Goal: Obtain resource: Obtain resource

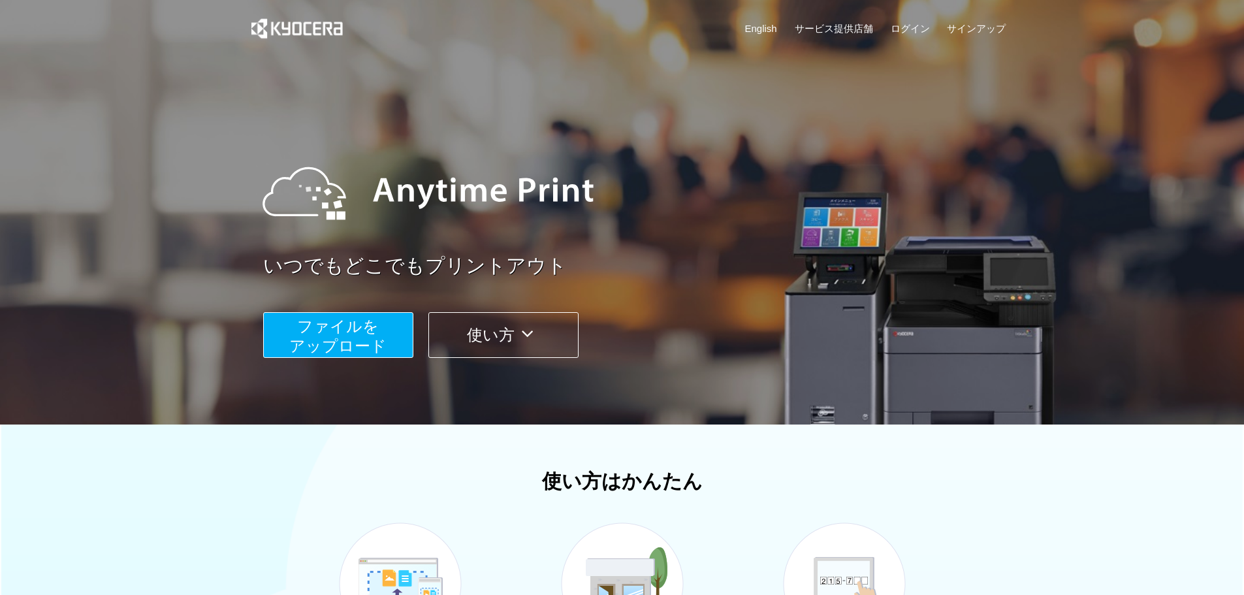
click at [396, 323] on button "ファイルを ​​アップロード" at bounding box center [338, 335] width 150 height 46
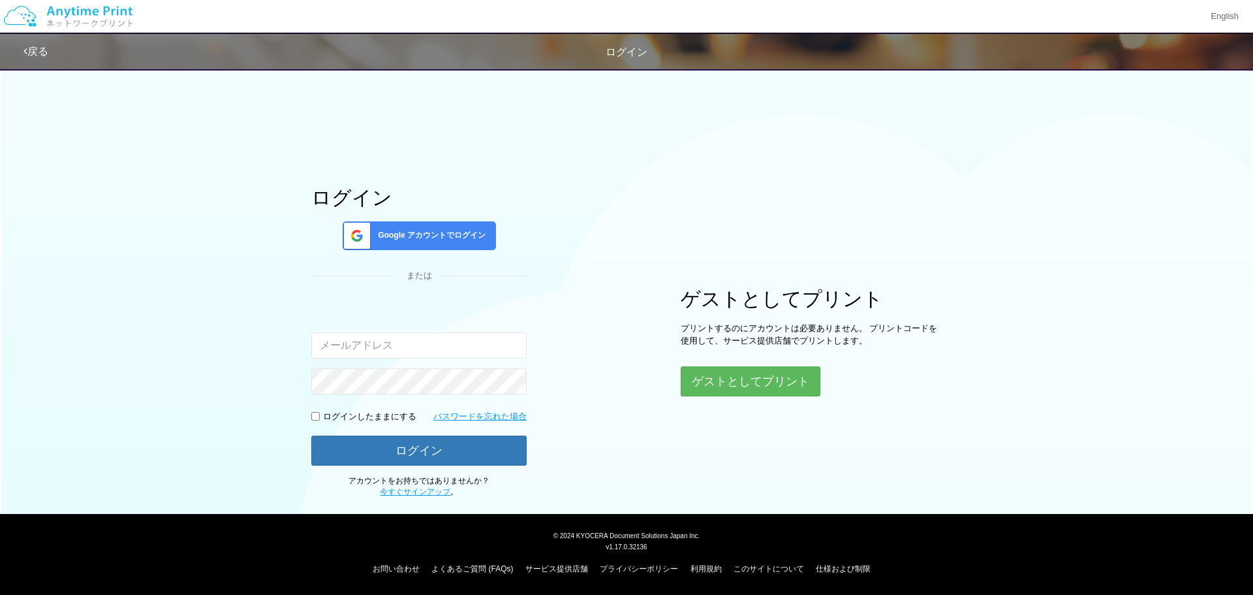
type input "[EMAIL_ADDRESS][DOMAIN_NAME]"
click at [708, 369] on button "ゲストとしてプリント" at bounding box center [750, 381] width 138 height 29
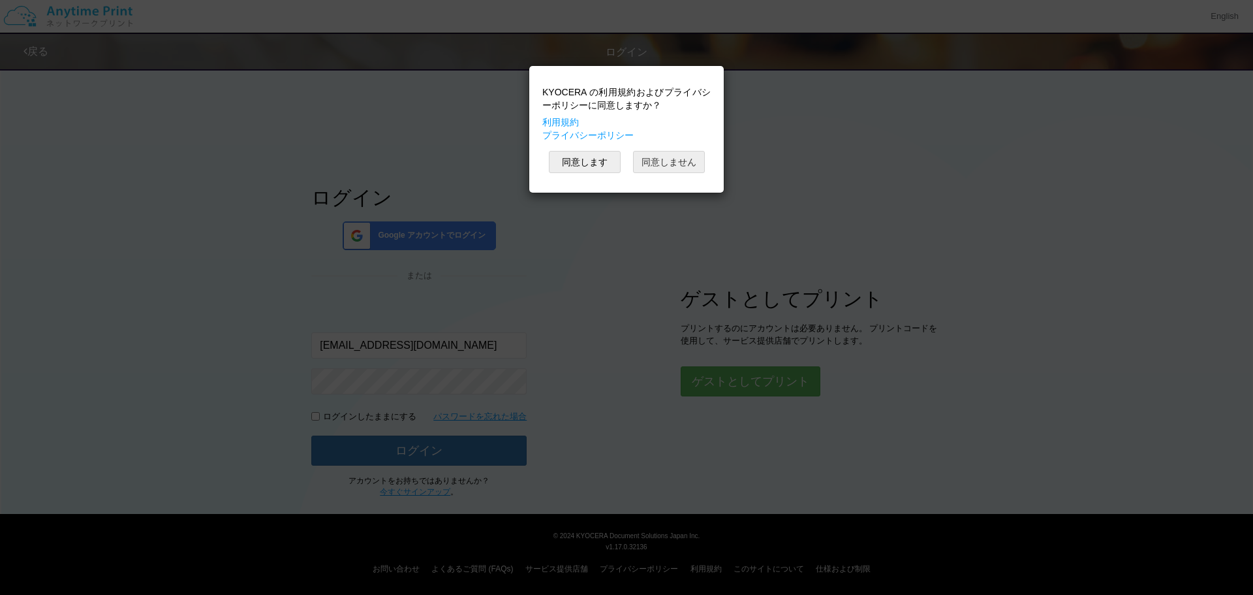
click at [659, 159] on button "同意しません" at bounding box center [669, 162] width 72 height 22
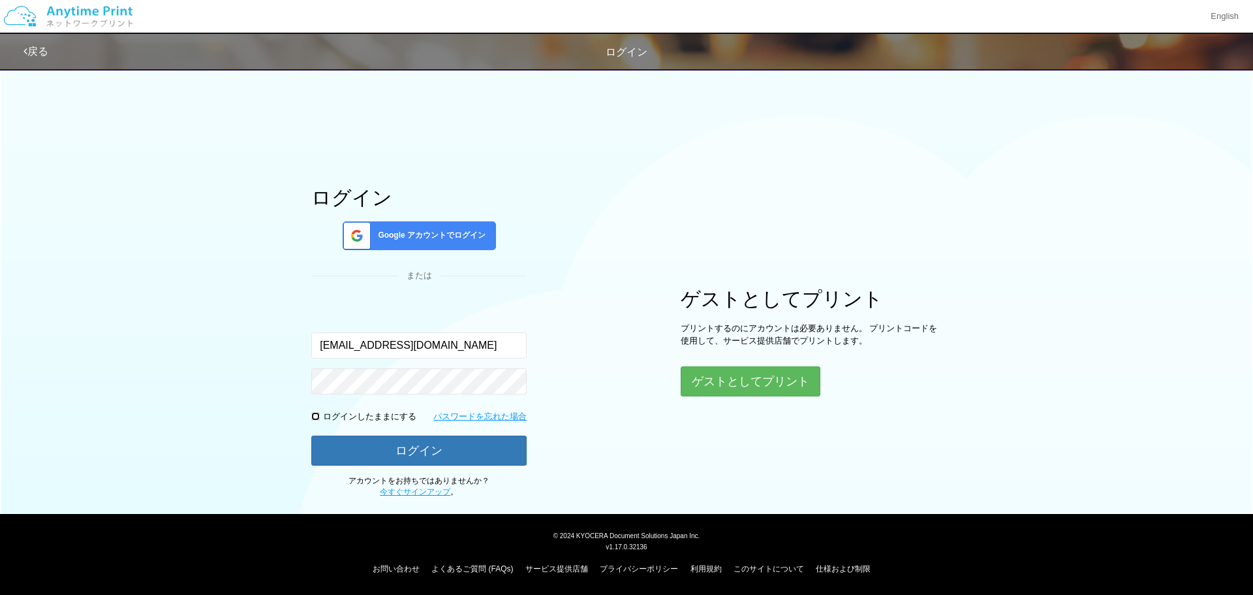
click at [311, 418] on input "checkbox" at bounding box center [315, 416] width 8 height 8
checkbox input "true"
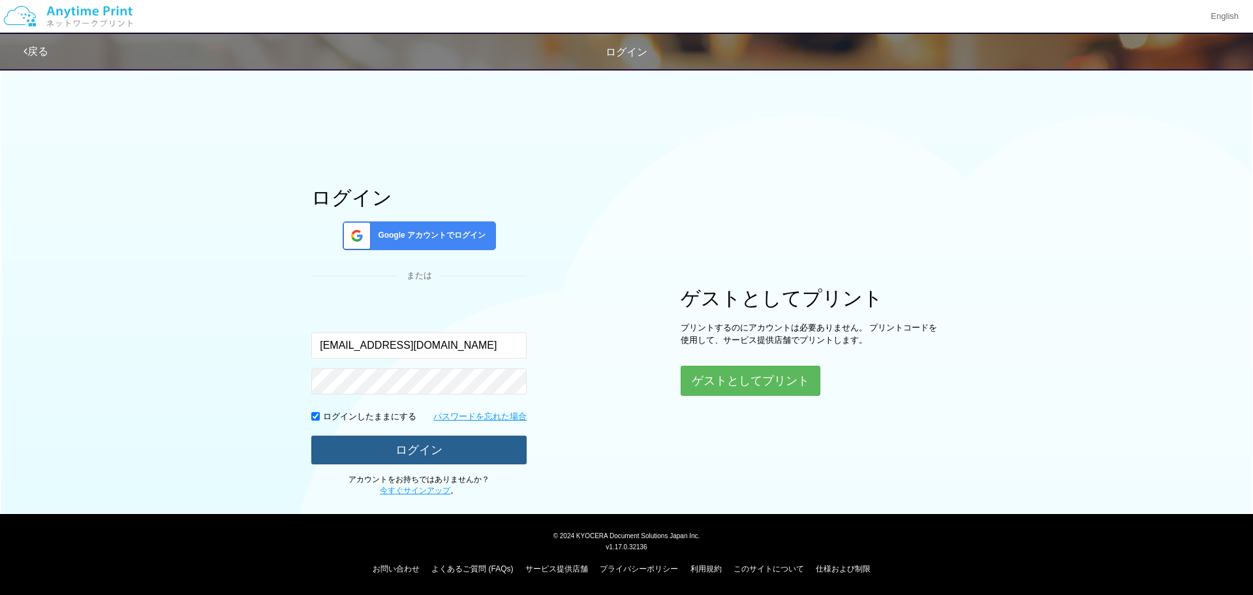
click at [345, 438] on button "ログイン" at bounding box center [418, 449] width 215 height 29
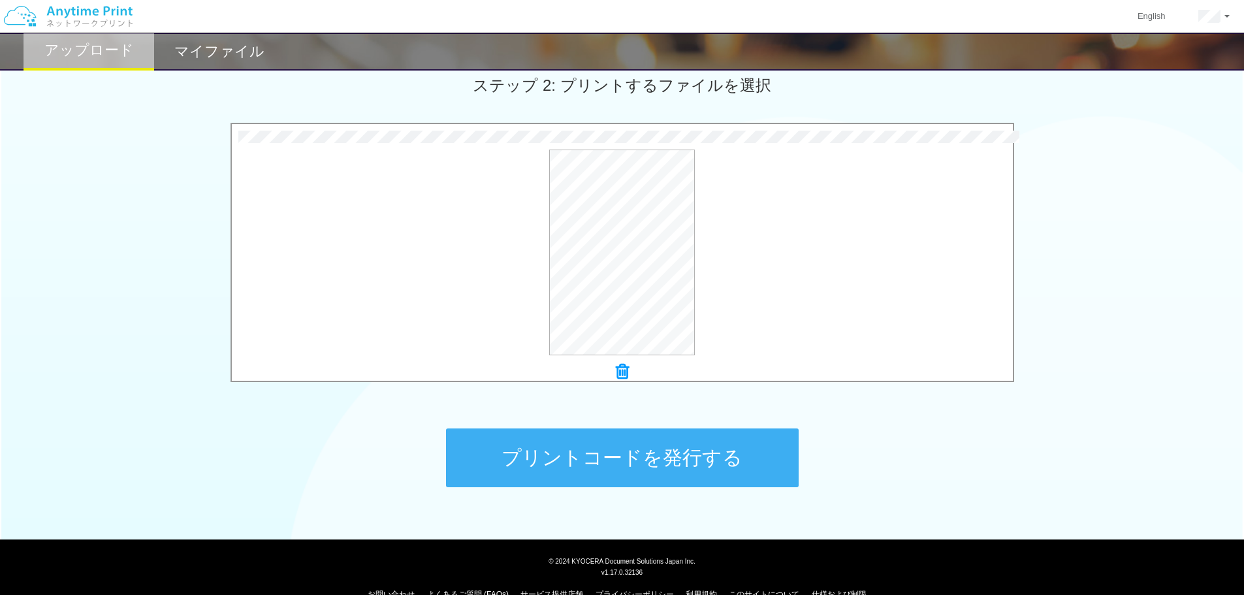
scroll to position [398, 0]
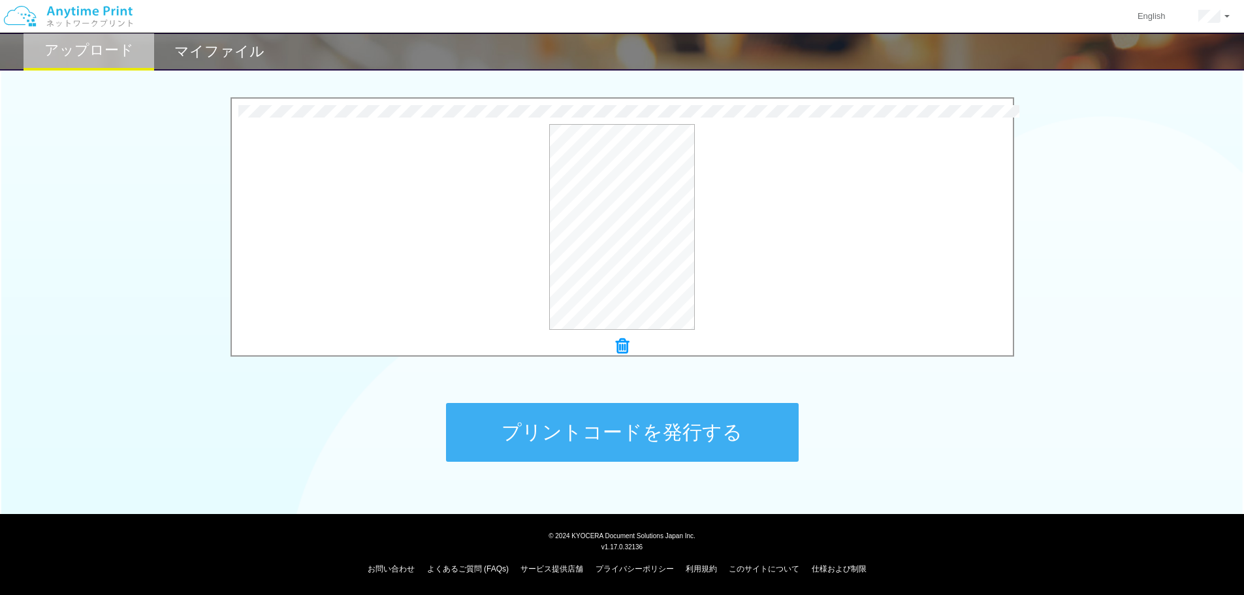
click at [674, 433] on button "プリントコードを発行する" at bounding box center [622, 432] width 353 height 59
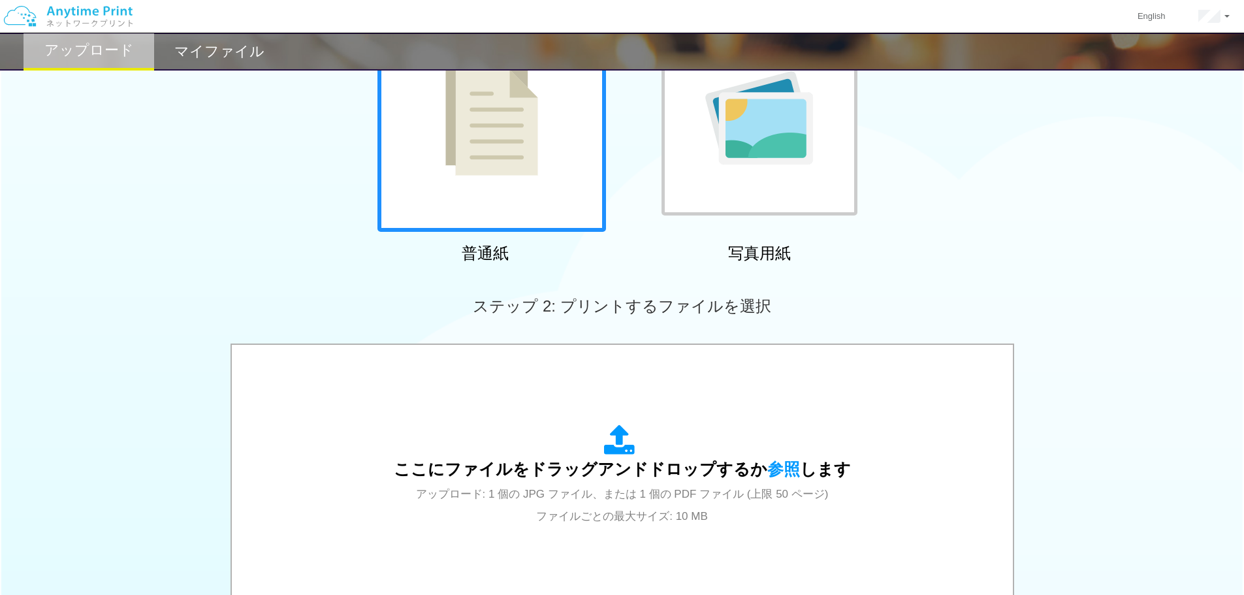
scroll to position [174, 0]
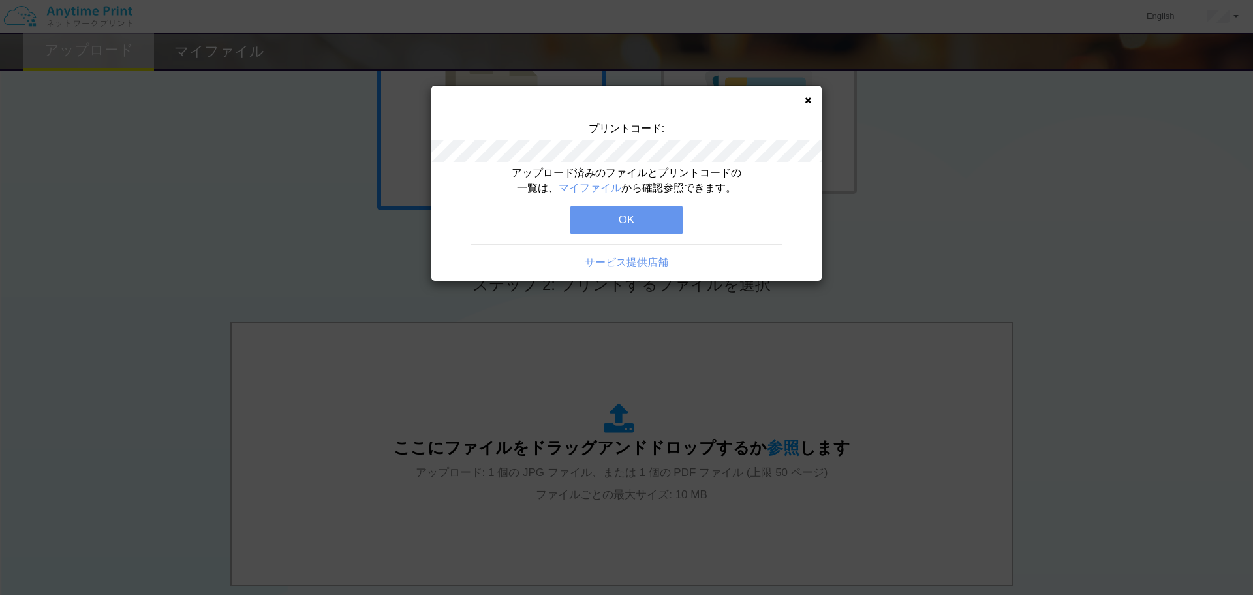
click at [645, 215] on button "OK" at bounding box center [627, 220] width 112 height 29
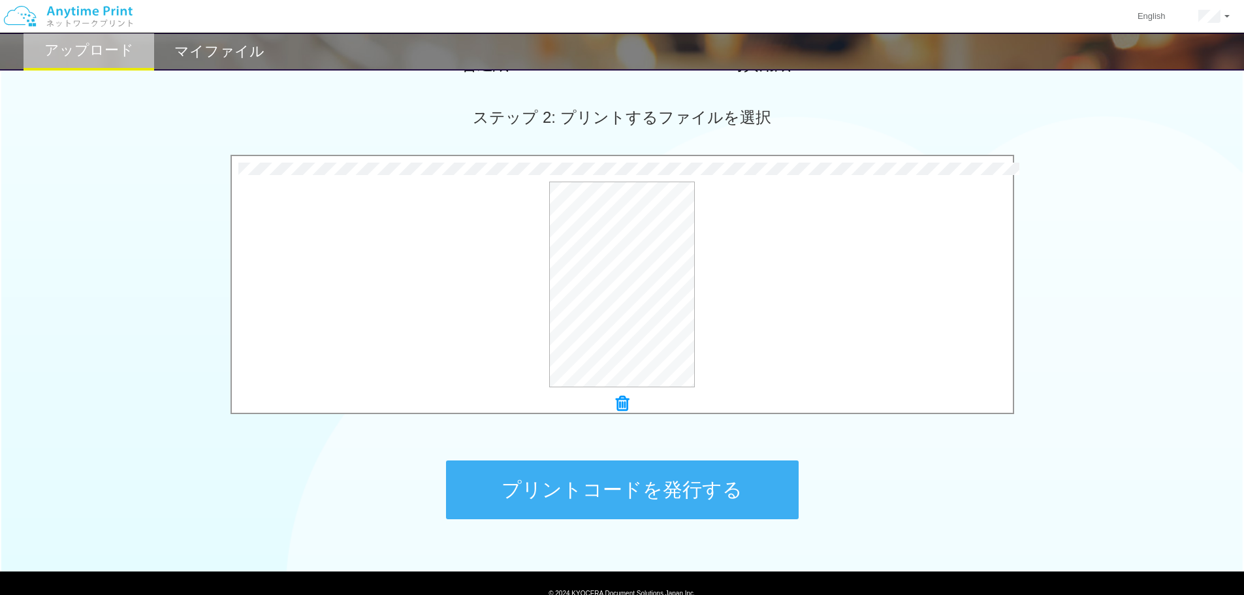
scroll to position [392, 0]
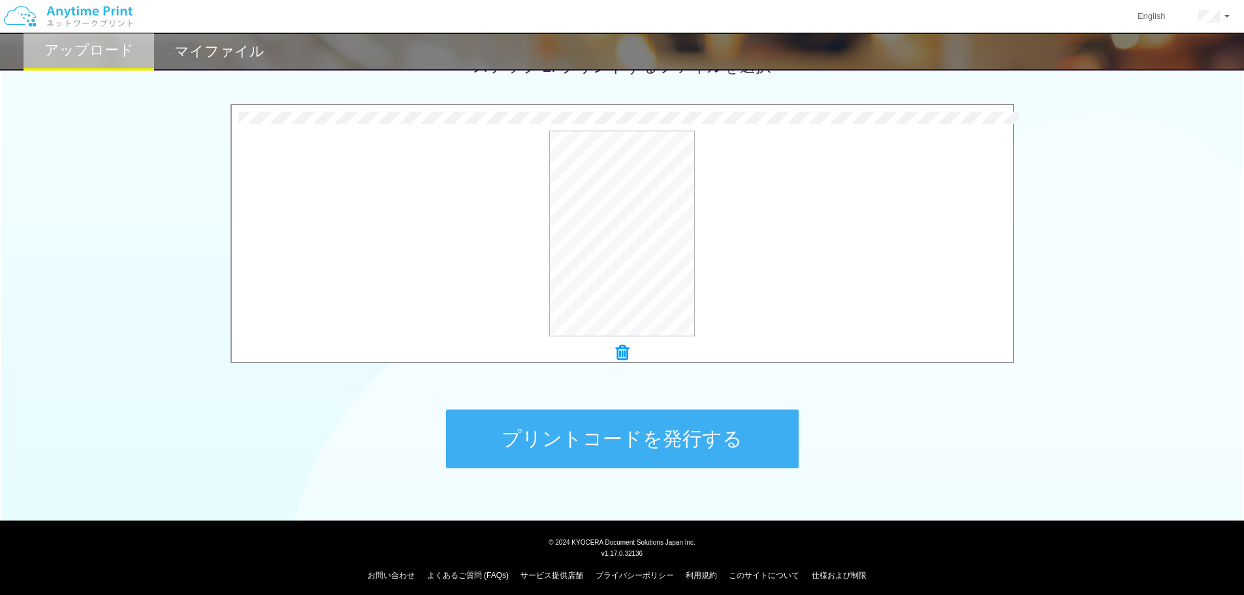
click at [682, 428] on button "プリントコードを発行する" at bounding box center [622, 438] width 353 height 59
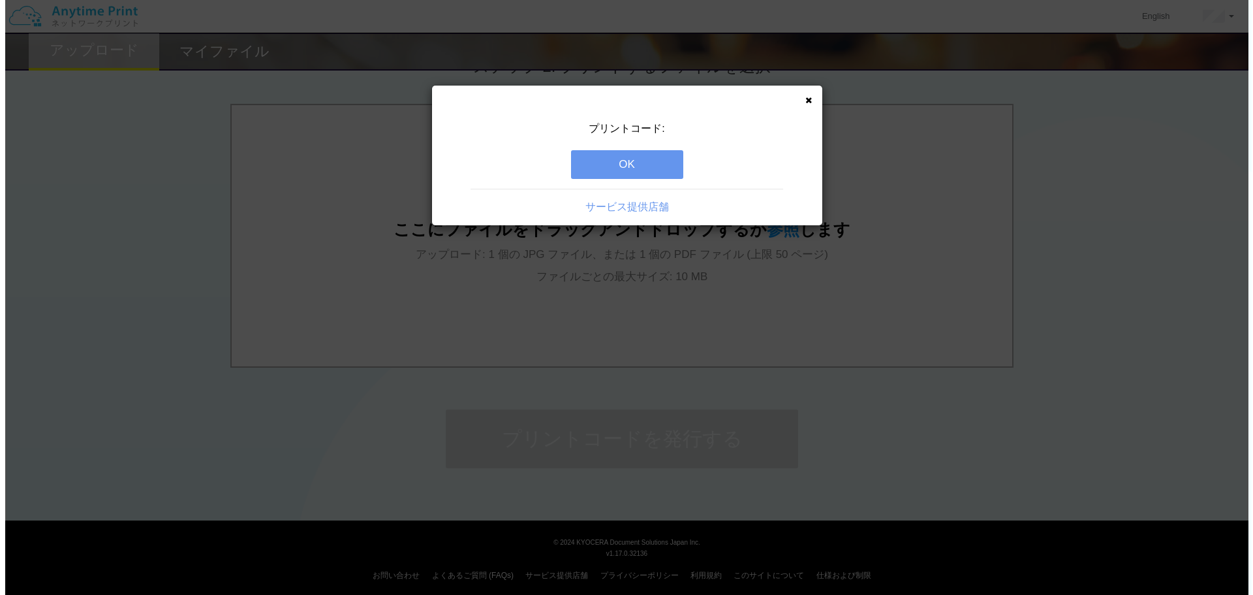
scroll to position [0, 0]
